Goal: Task Accomplishment & Management: Use online tool/utility

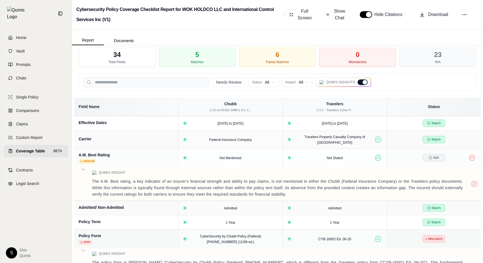
scroll to position [22, 0]
